Goal: Information Seeking & Learning: Compare options

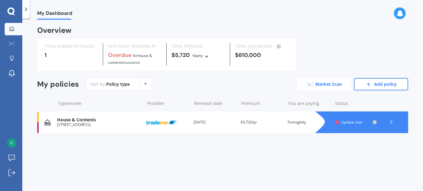
click at [325, 82] on link "Market Scan" at bounding box center [324, 84] width 54 height 12
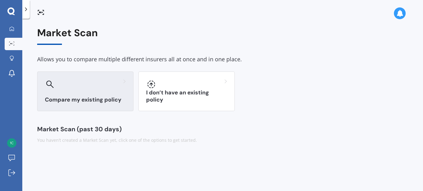
click at [86, 97] on h3 "Compare my existing policy" at bounding box center [85, 99] width 81 height 7
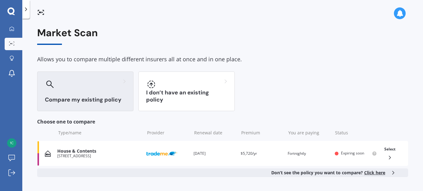
scroll to position [20, 0]
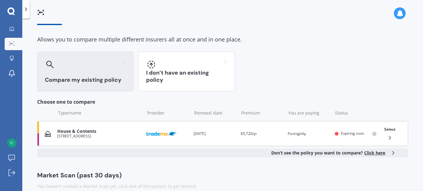
click at [386, 137] on icon at bounding box center [389, 138] width 6 height 6
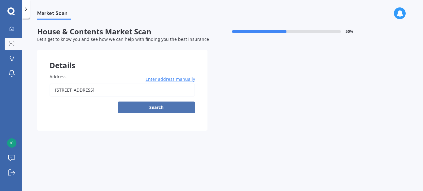
click at [152, 109] on button "Search" at bounding box center [156, 107] width 77 height 12
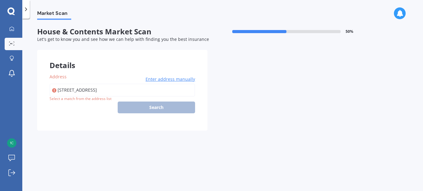
type input "[STREET_ADDRESS]"
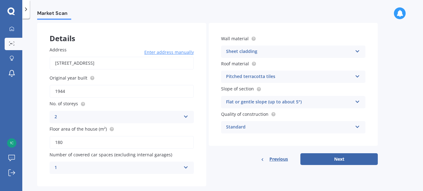
scroll to position [37, 0]
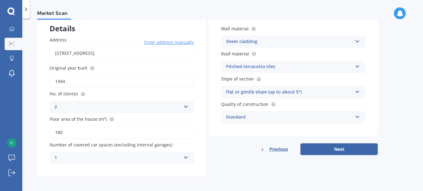
click at [186, 105] on icon at bounding box center [185, 105] width 5 height 4
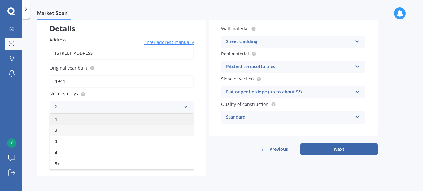
click at [173, 114] on div "1" at bounding box center [122, 119] width 144 height 11
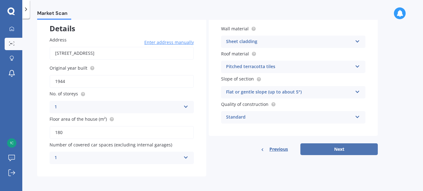
click at [341, 145] on button "Next" at bounding box center [338, 149] width 77 height 12
select select "27"
select select "05"
select select "1969"
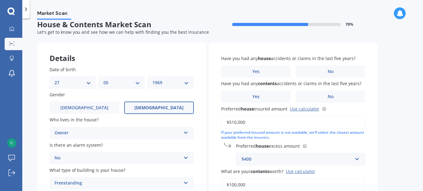
scroll to position [6, 0]
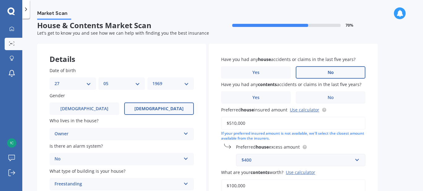
click at [333, 73] on span "No" at bounding box center [330, 72] width 6 height 5
click at [0, 0] on input "No" at bounding box center [0, 0] width 0 height 0
click at [328, 96] on span "No" at bounding box center [330, 97] width 6 height 5
click at [0, 0] on input "No" at bounding box center [0, 0] width 0 height 0
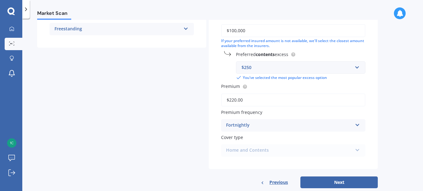
scroll to position [172, 0]
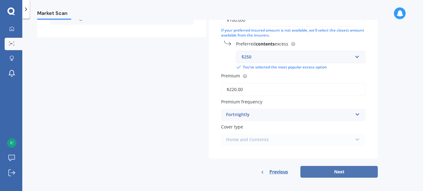
click at [344, 168] on button "Next" at bounding box center [338, 172] width 77 height 12
select select "27"
select select "05"
select select "1969"
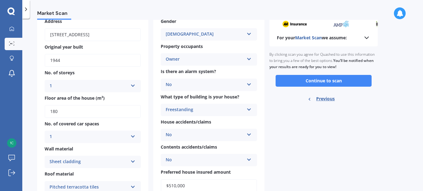
scroll to position [15, 0]
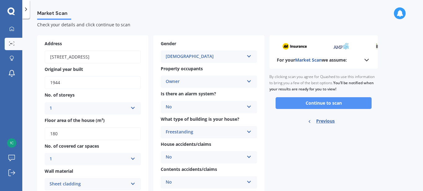
click at [321, 101] on button "Continue to scan" at bounding box center [323, 103] width 96 height 12
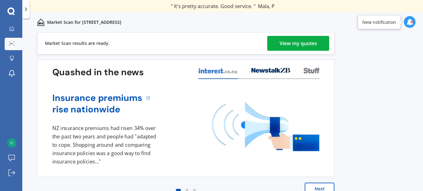
click at [307, 43] on div "View my quotes" at bounding box center [297, 43] width 37 height 15
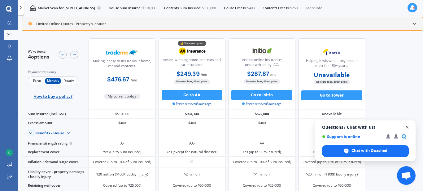
click at [406, 127] on span "Close chat" at bounding box center [407, 127] width 8 height 8
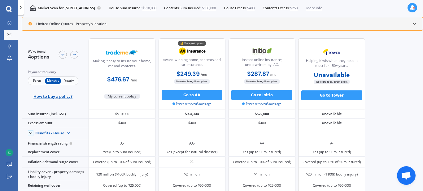
click at [414, 24] on icon at bounding box center [413, 23] width 5 height 5
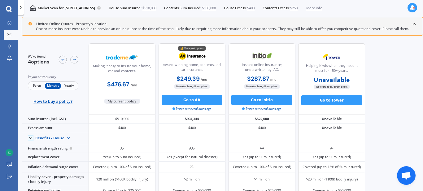
click at [35, 88] on span "Fortn" at bounding box center [37, 86] width 16 height 6
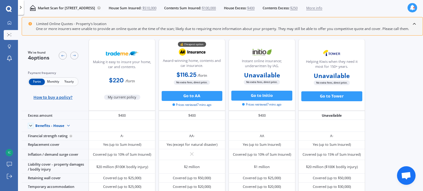
scroll to position [16, 0]
click at [53, 85] on span "Monthly" at bounding box center [53, 82] width 16 height 6
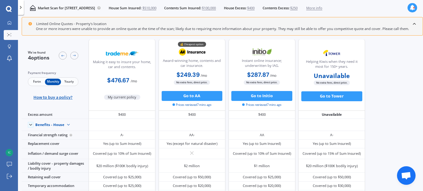
click at [36, 83] on span "Fortn" at bounding box center [37, 82] width 16 height 6
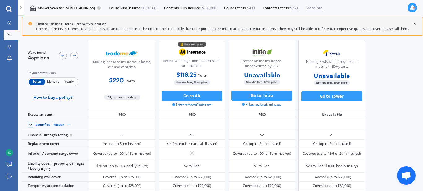
click at [51, 83] on span "Monthly" at bounding box center [53, 82] width 16 height 6
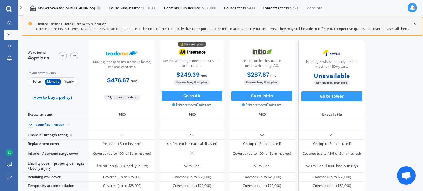
click at [38, 83] on span "Fortn" at bounding box center [37, 82] width 16 height 6
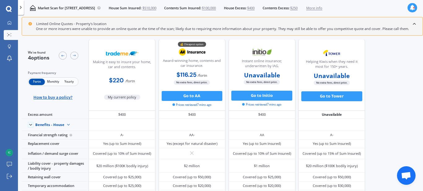
click at [54, 84] on span "Monthly" at bounding box center [53, 82] width 16 height 6
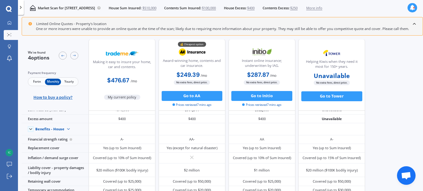
scroll to position [0, 0]
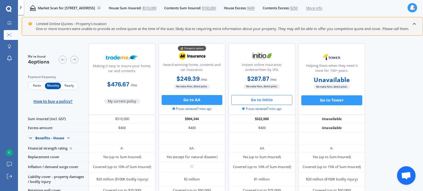
click at [264, 100] on button "Go to Initio" at bounding box center [261, 100] width 61 height 10
